Goal: Task Accomplishment & Management: Manage account settings

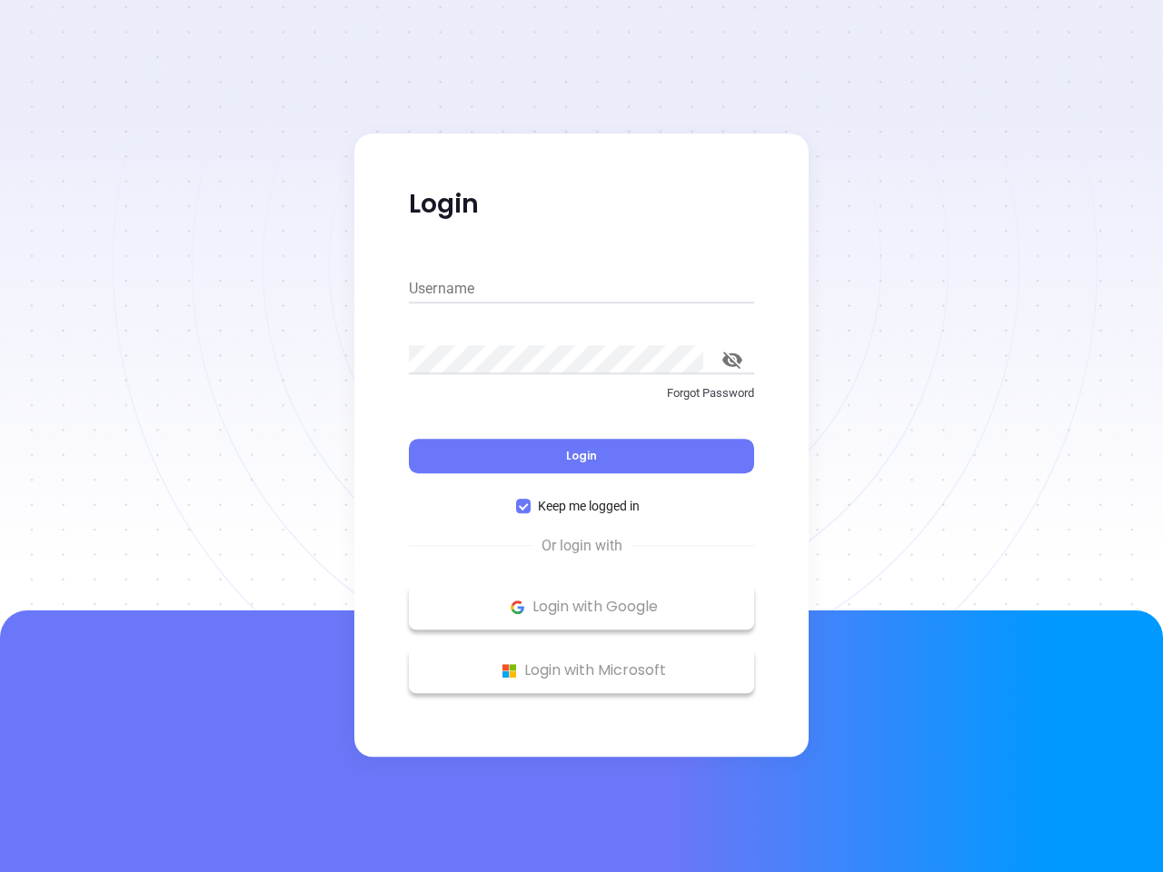
click at [581, 436] on div "Login" at bounding box center [581, 445] width 345 height 56
click at [581, 289] on input "Username" at bounding box center [581, 288] width 345 height 29
click at [732, 360] on icon "toggle password visibility" at bounding box center [732, 360] width 20 height 17
click at [581, 456] on span "Login" at bounding box center [581, 455] width 31 height 15
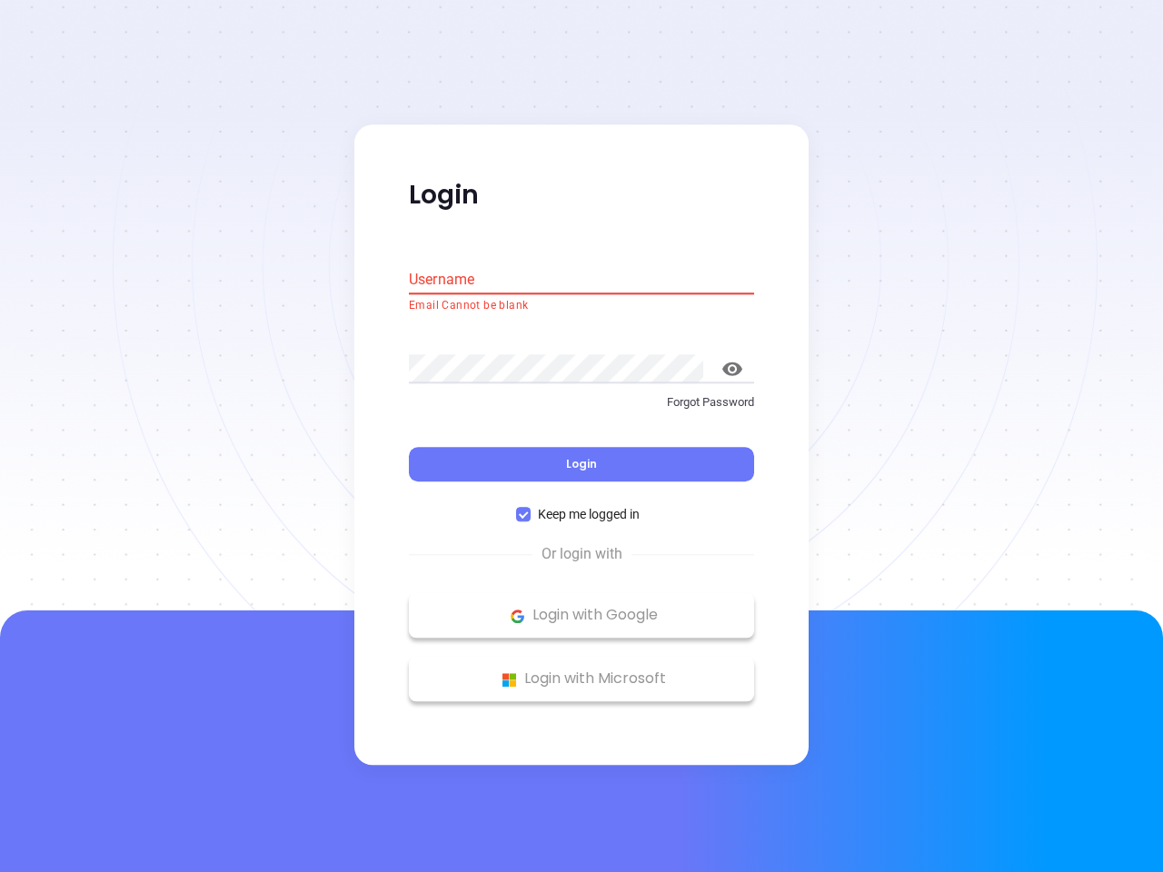
click at [581, 506] on span "Keep me logged in" at bounding box center [589, 515] width 116 height 20
click at [531, 508] on input "Keep me logged in" at bounding box center [523, 515] width 15 height 15
checkbox input "false"
click at [581, 607] on p "Login with Google" at bounding box center [581, 615] width 327 height 27
click at [581, 670] on p "Login with Microsoft" at bounding box center [581, 679] width 327 height 27
